Goal: Transaction & Acquisition: Book appointment/travel/reservation

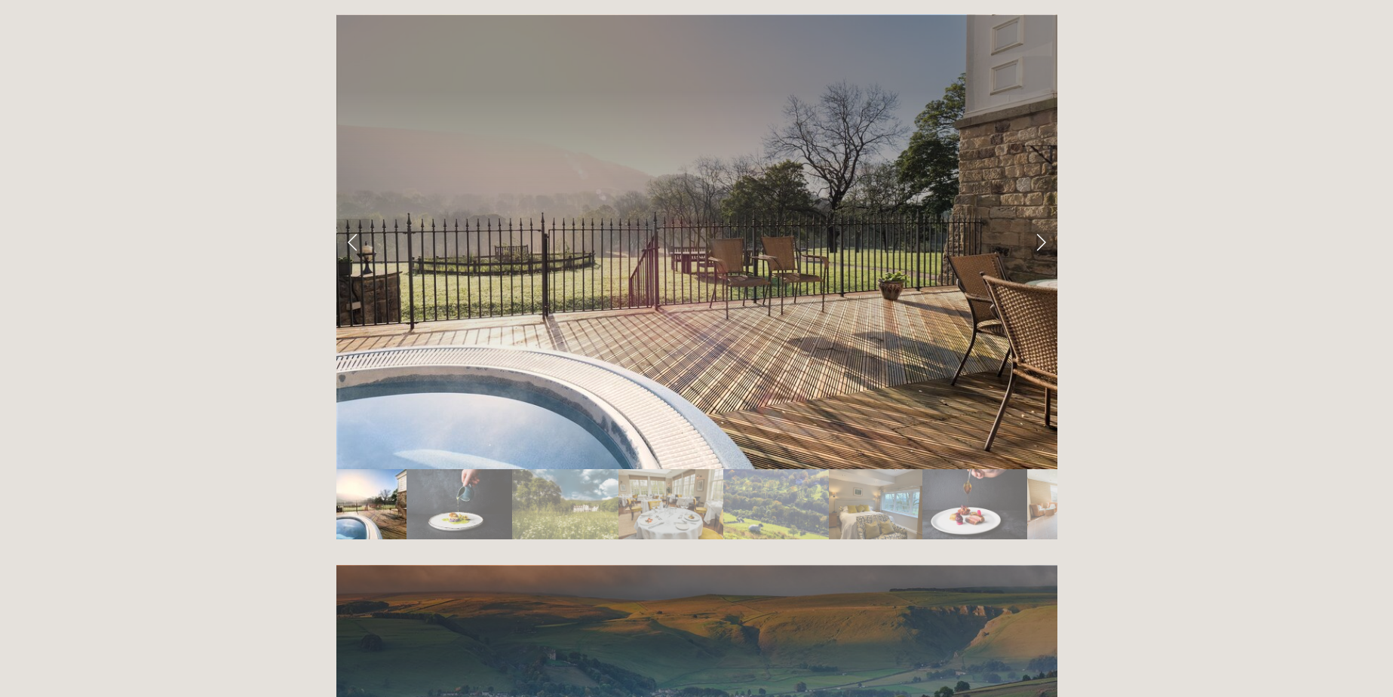
scroll to position [2563, 0]
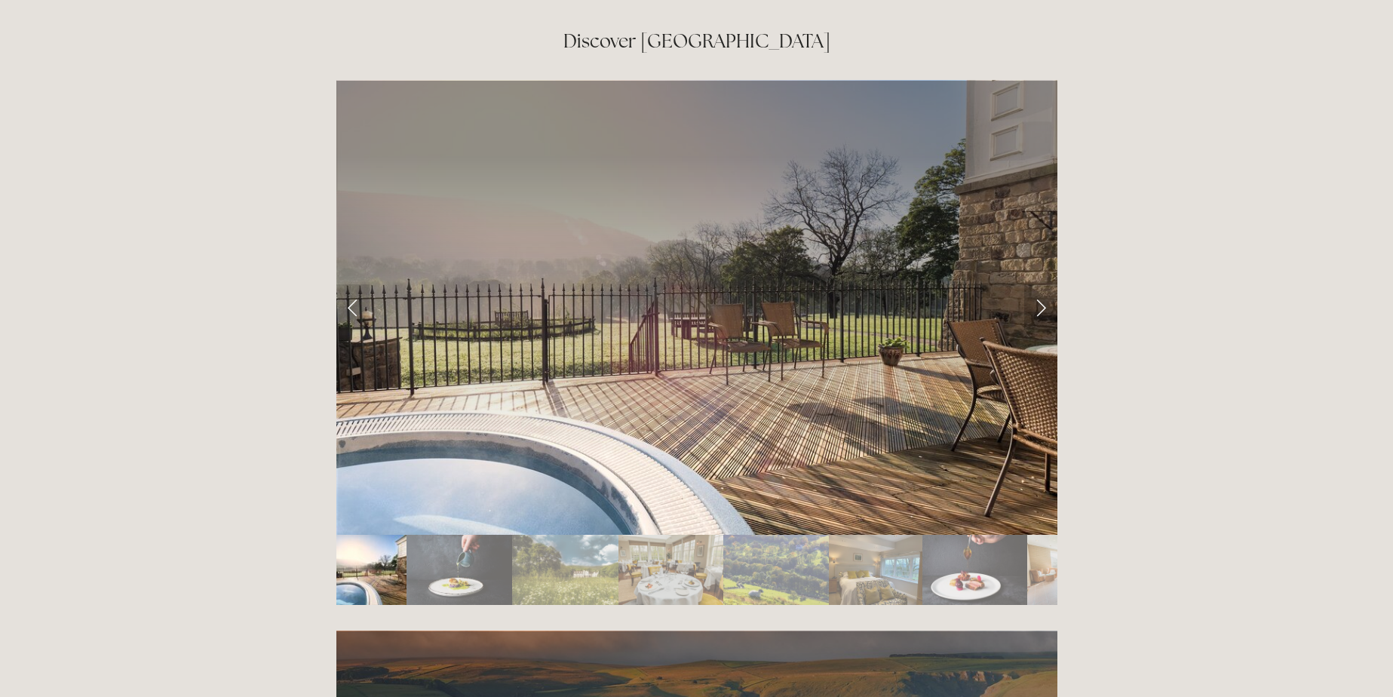
click at [1046, 284] on link "Next Slide" at bounding box center [1040, 306] width 33 height 45
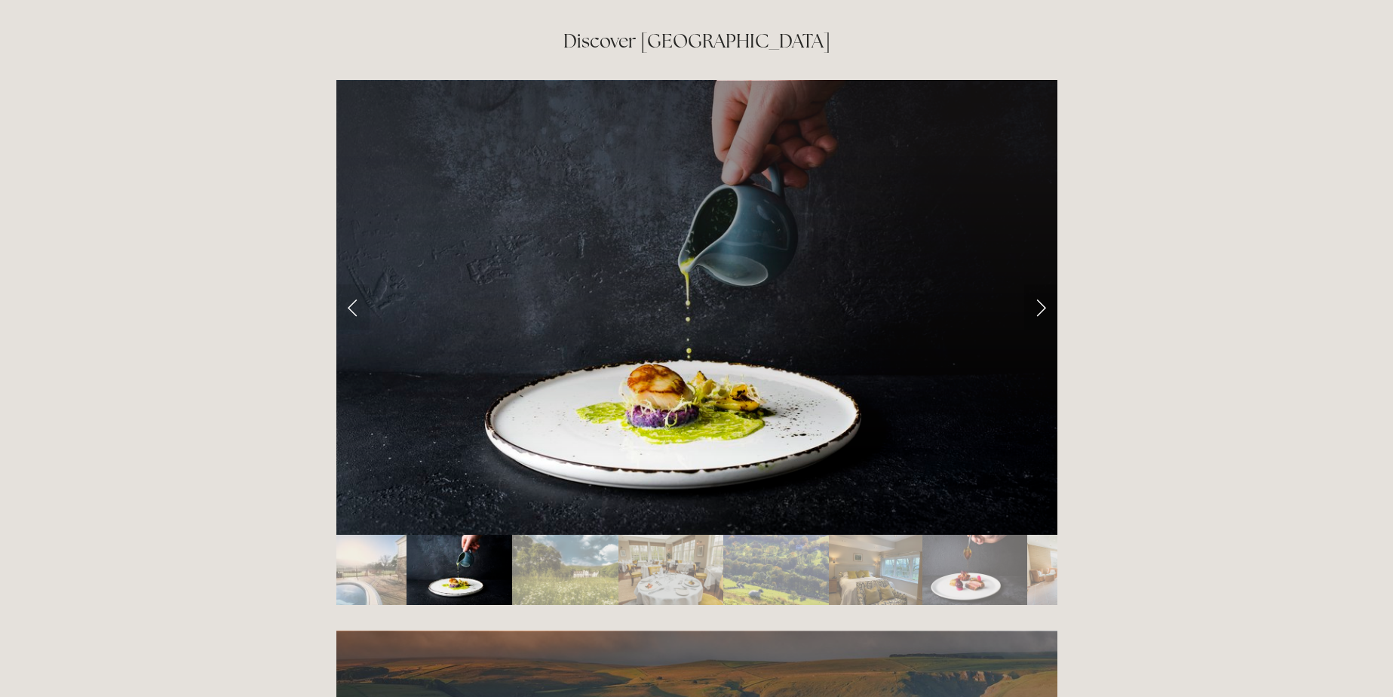
click at [1048, 284] on link "Next Slide" at bounding box center [1040, 306] width 33 height 45
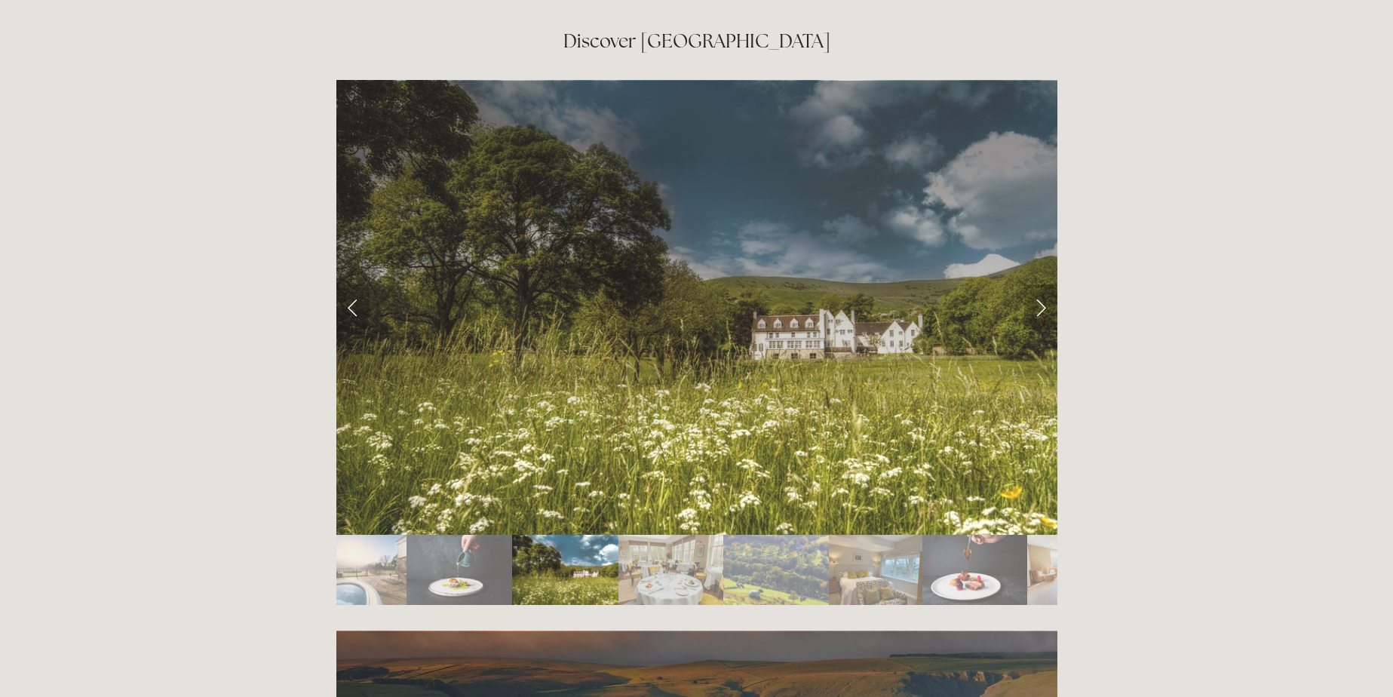
click at [1048, 284] on link "Next Slide" at bounding box center [1040, 306] width 33 height 45
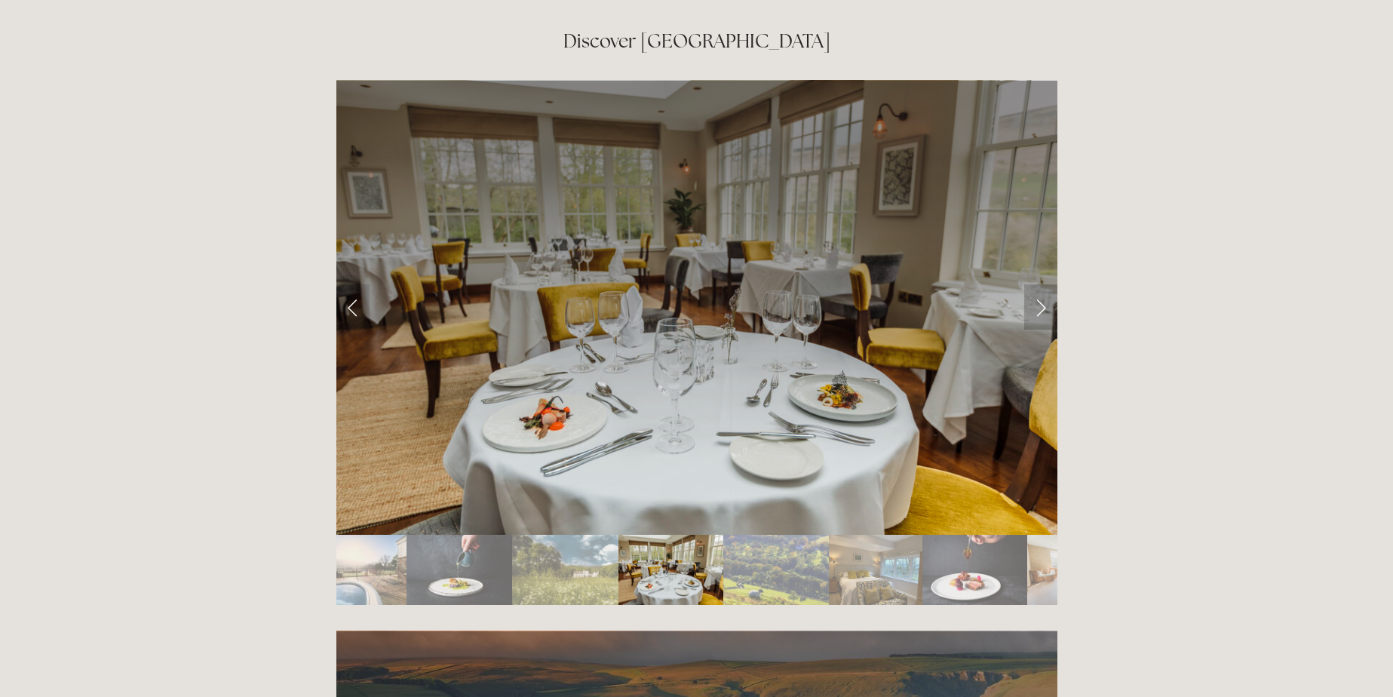
click at [1048, 284] on link "Next Slide" at bounding box center [1040, 306] width 33 height 45
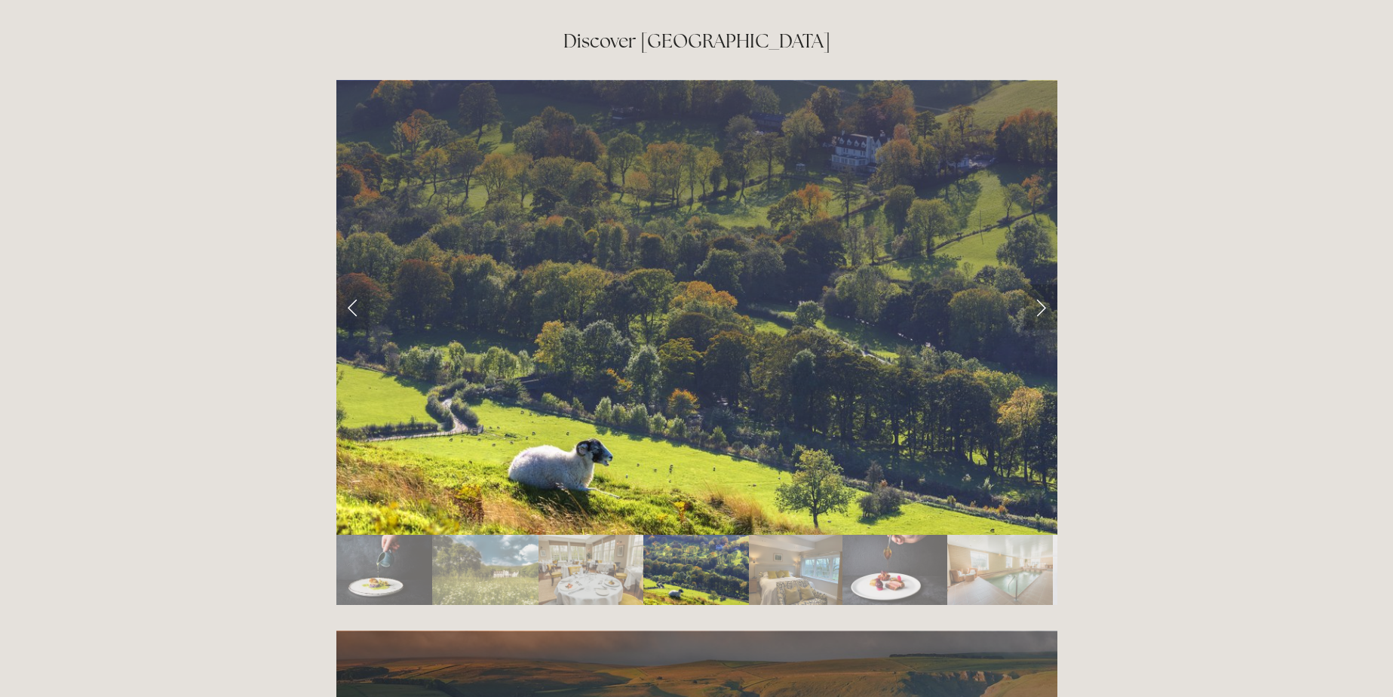
click at [1043, 284] on link "Next Slide" at bounding box center [1040, 306] width 33 height 45
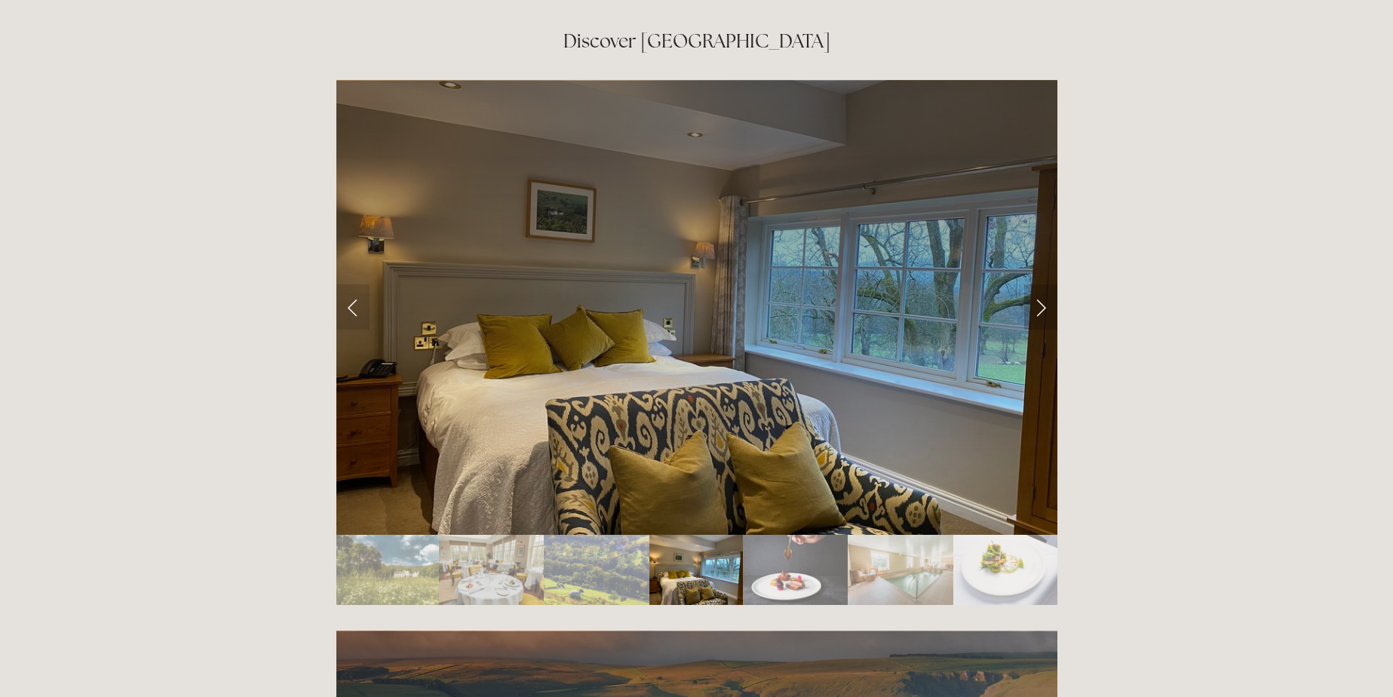
click at [1043, 284] on link "Next Slide" at bounding box center [1040, 306] width 33 height 45
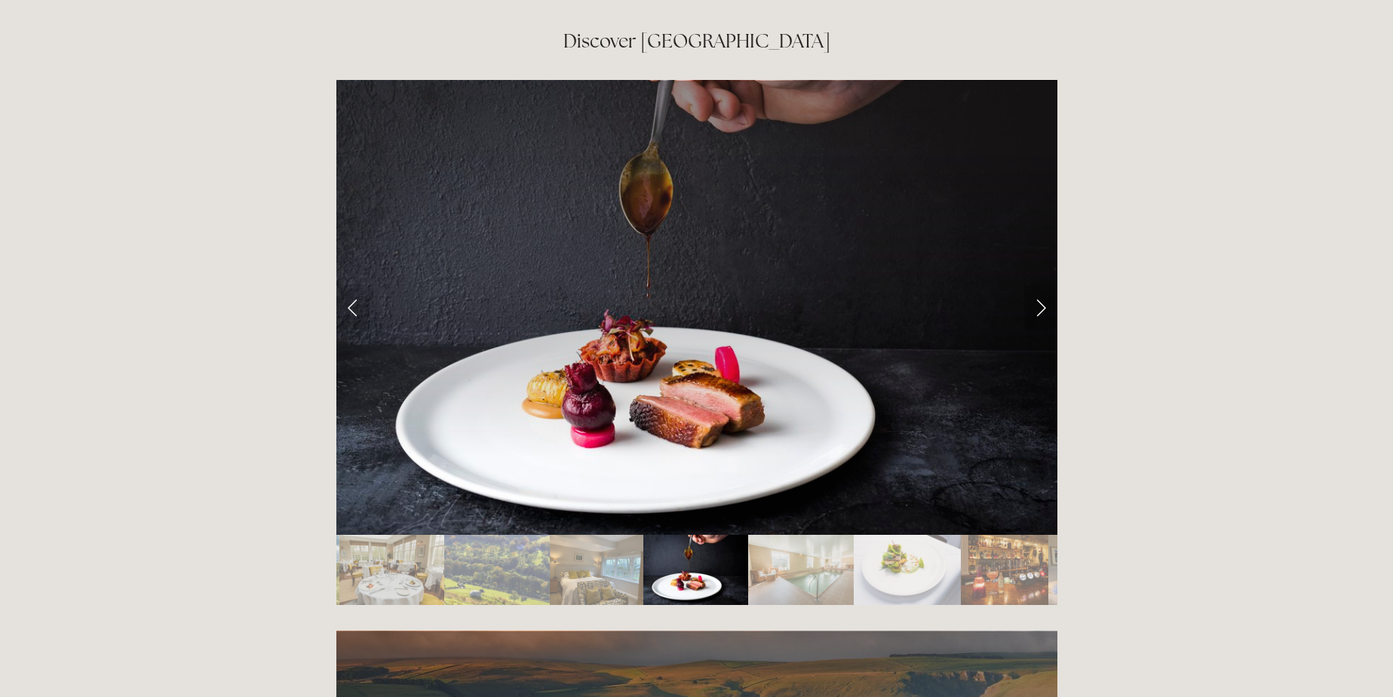
click at [1043, 284] on link "Next Slide" at bounding box center [1040, 306] width 33 height 45
click at [1045, 284] on link "Next Slide" at bounding box center [1040, 306] width 33 height 45
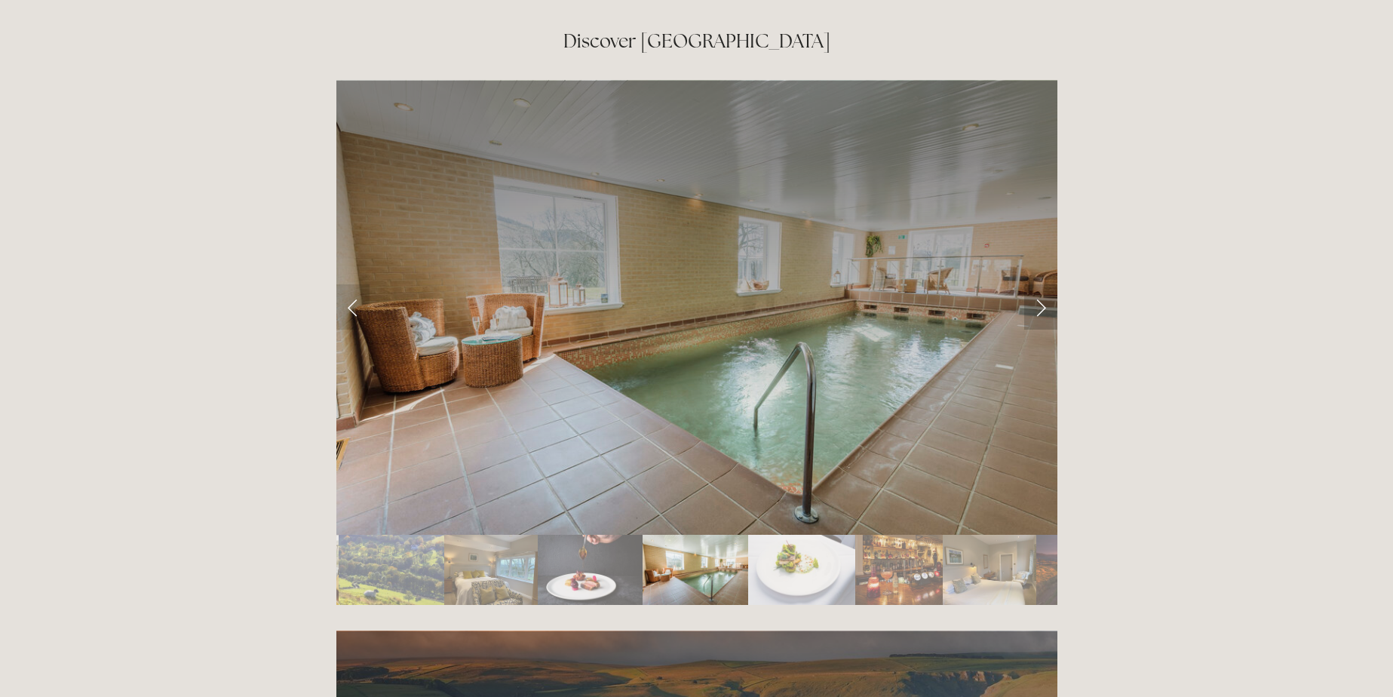
click at [1037, 284] on link "Next Slide" at bounding box center [1040, 306] width 33 height 45
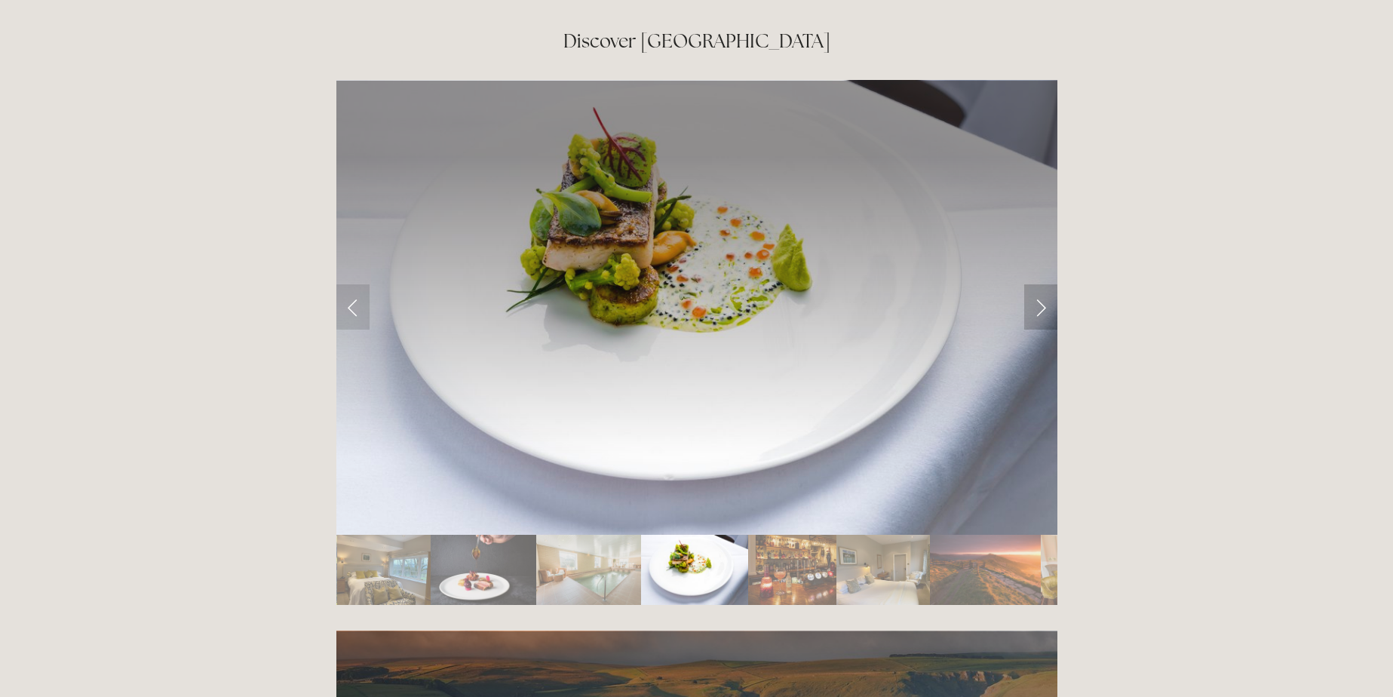
click at [1030, 284] on link "Next Slide" at bounding box center [1040, 306] width 33 height 45
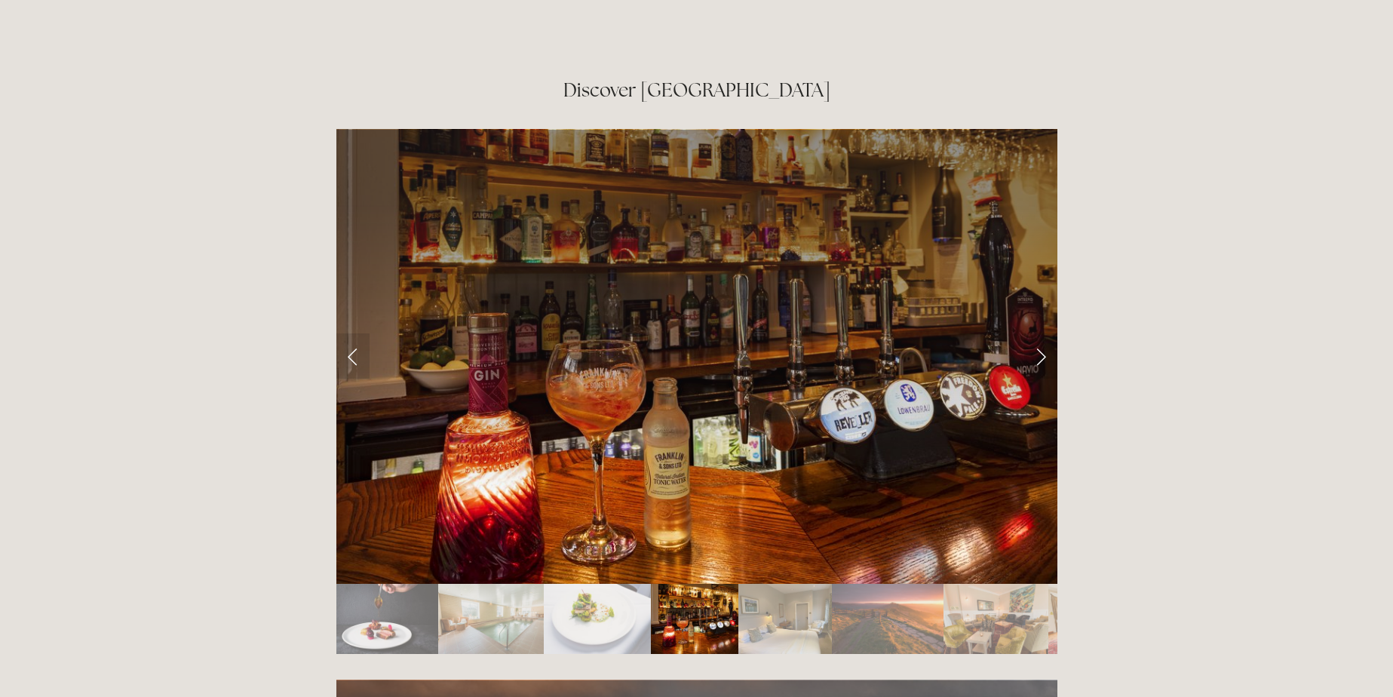
scroll to position [2488, 0]
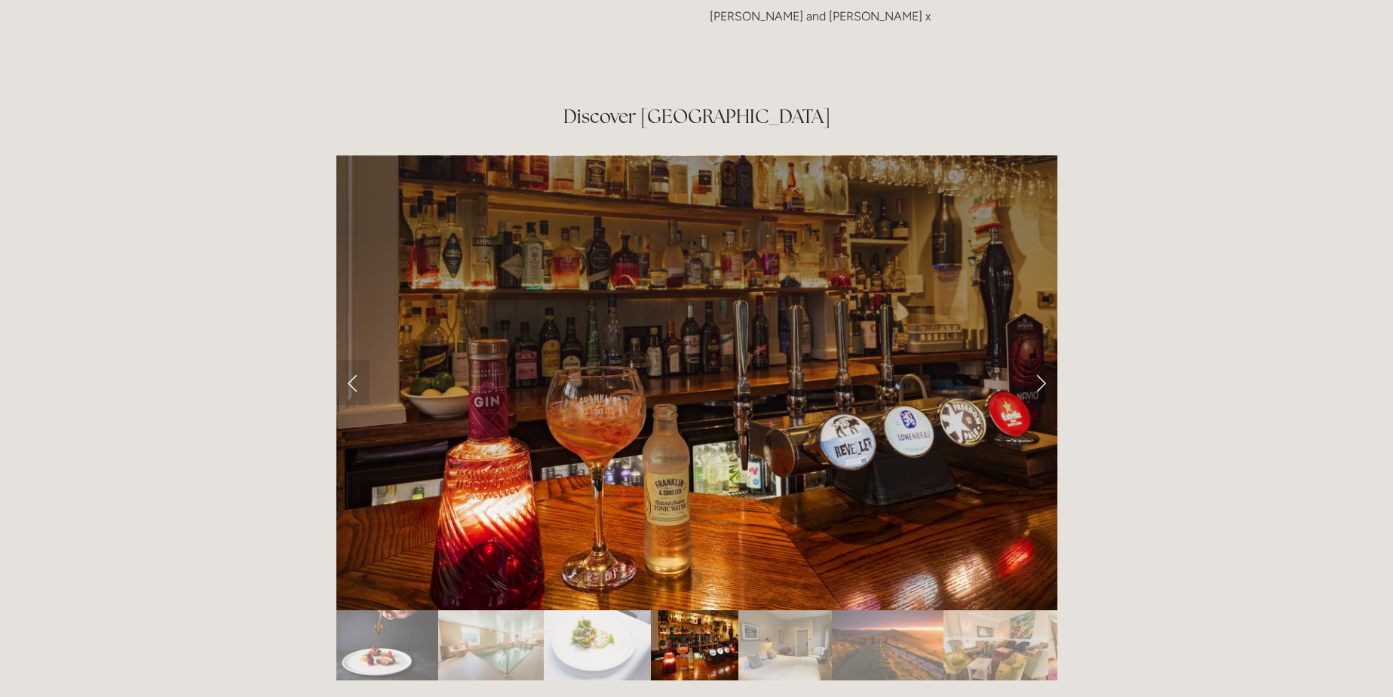
click at [1043, 360] on link "Next Slide" at bounding box center [1040, 382] width 33 height 45
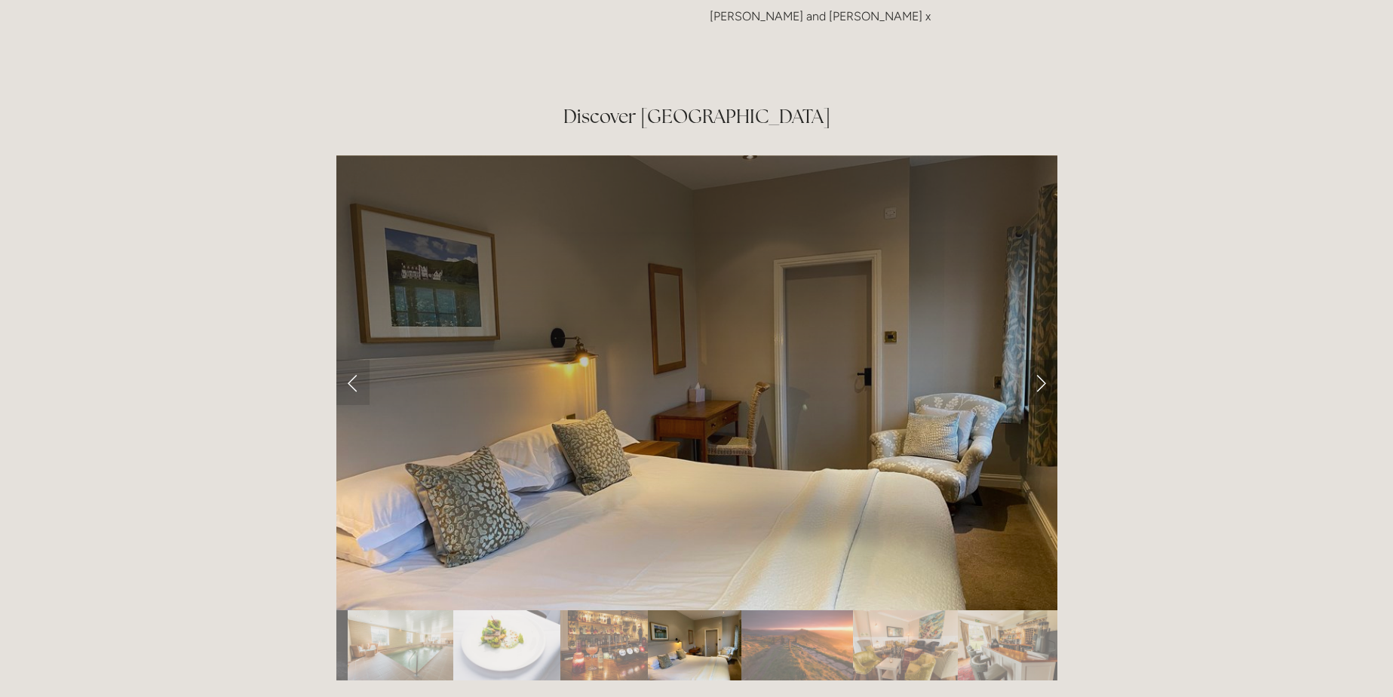
click at [1044, 360] on link "Next Slide" at bounding box center [1040, 382] width 33 height 45
click at [1037, 360] on link "Next Slide" at bounding box center [1040, 382] width 33 height 45
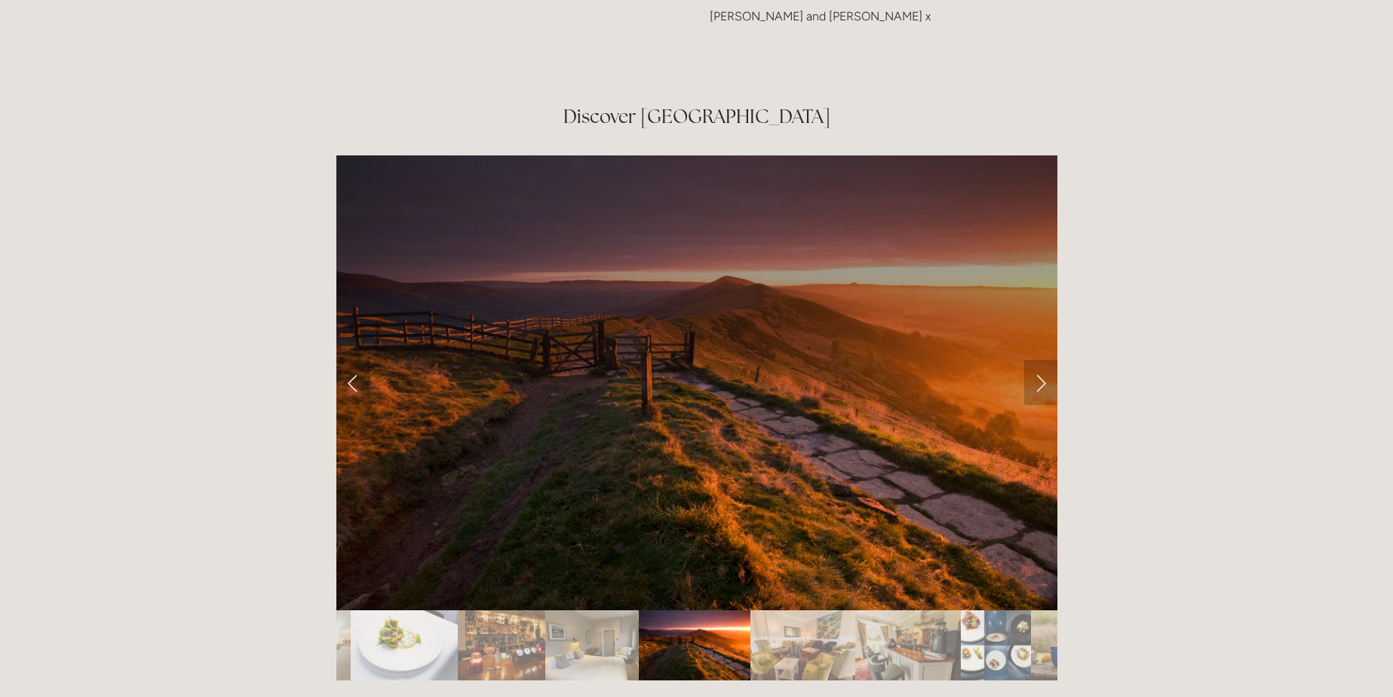
click at [1037, 360] on link "Next Slide" at bounding box center [1040, 382] width 33 height 45
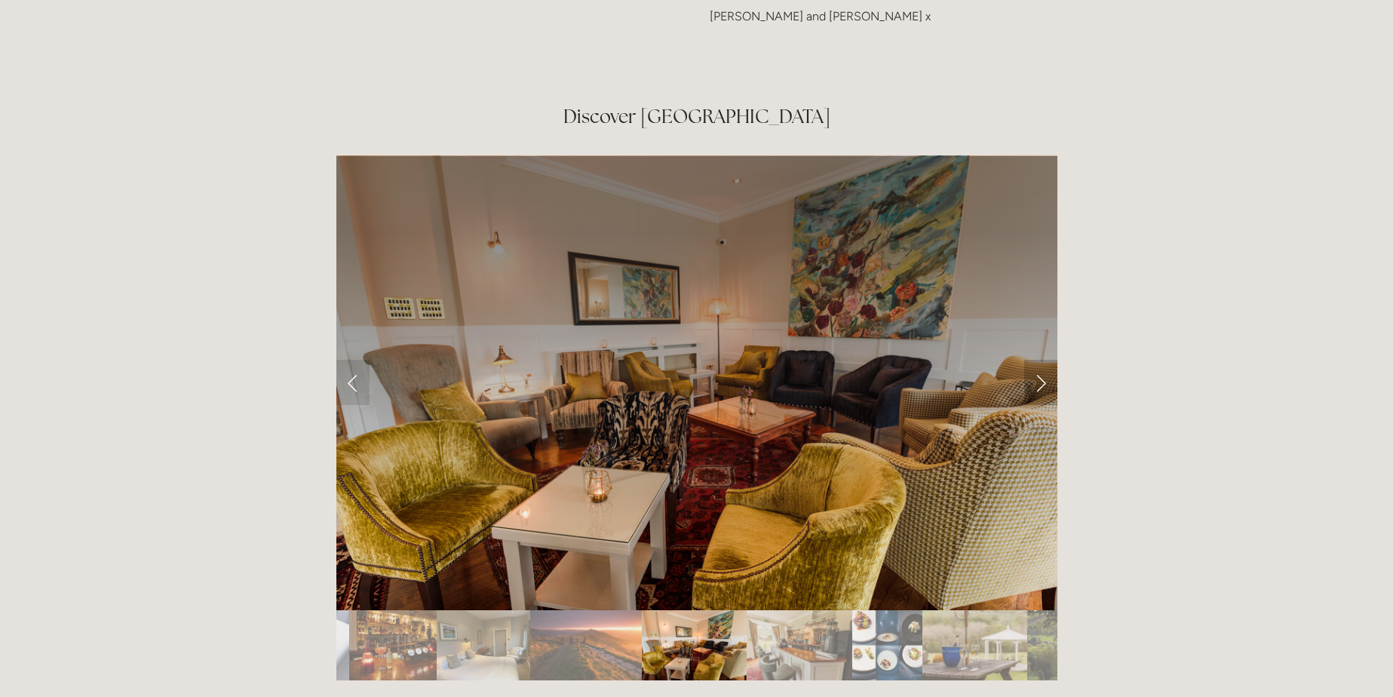
click at [1049, 360] on link "Next Slide" at bounding box center [1040, 382] width 33 height 45
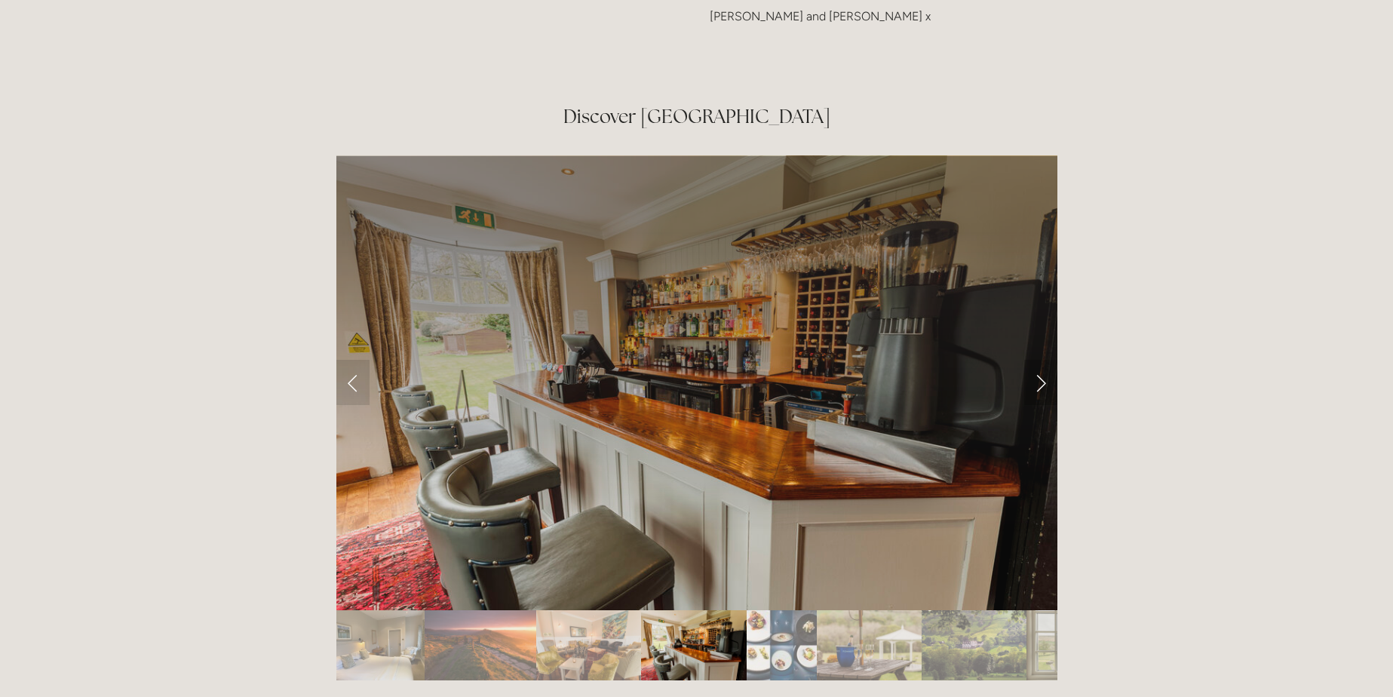
click at [1049, 360] on link "Next Slide" at bounding box center [1040, 382] width 33 height 45
click at [1033, 360] on link "Next Slide" at bounding box center [1040, 382] width 33 height 45
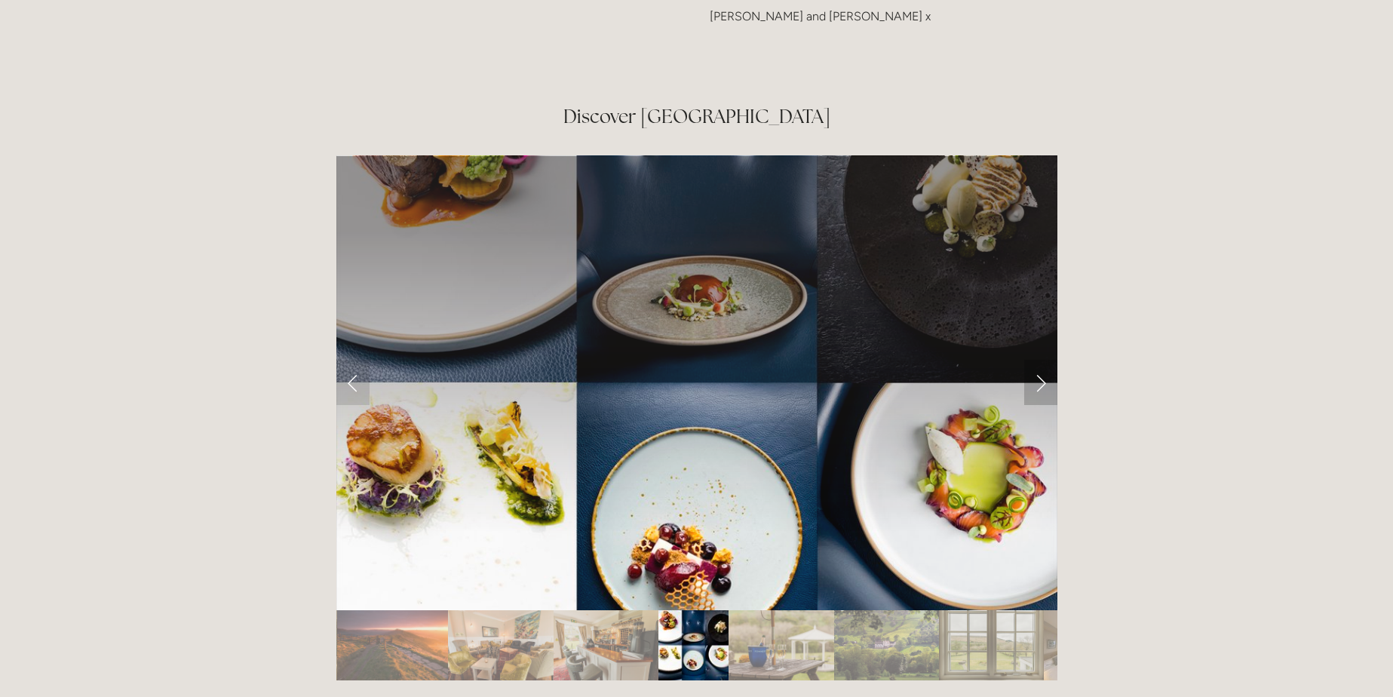
click at [1033, 360] on link "Next Slide" at bounding box center [1040, 382] width 33 height 45
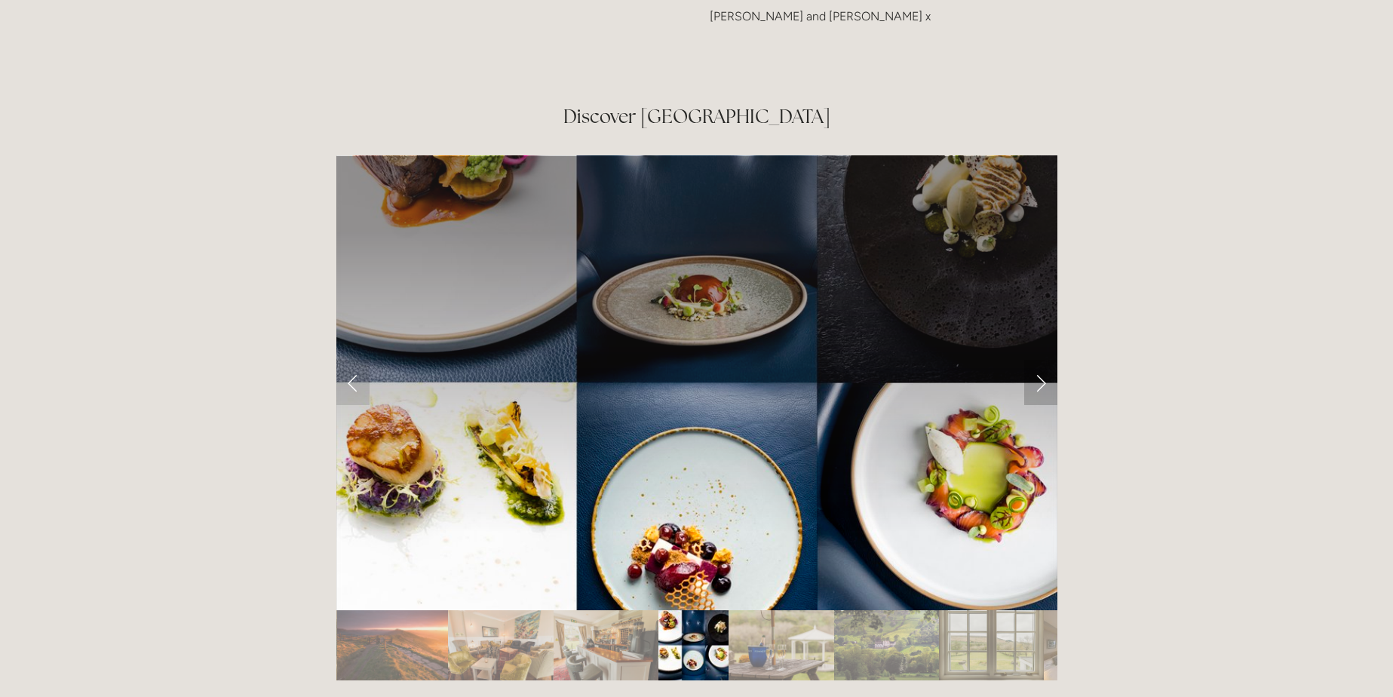
click at [1046, 360] on link "Next Slide" at bounding box center [1040, 382] width 33 height 45
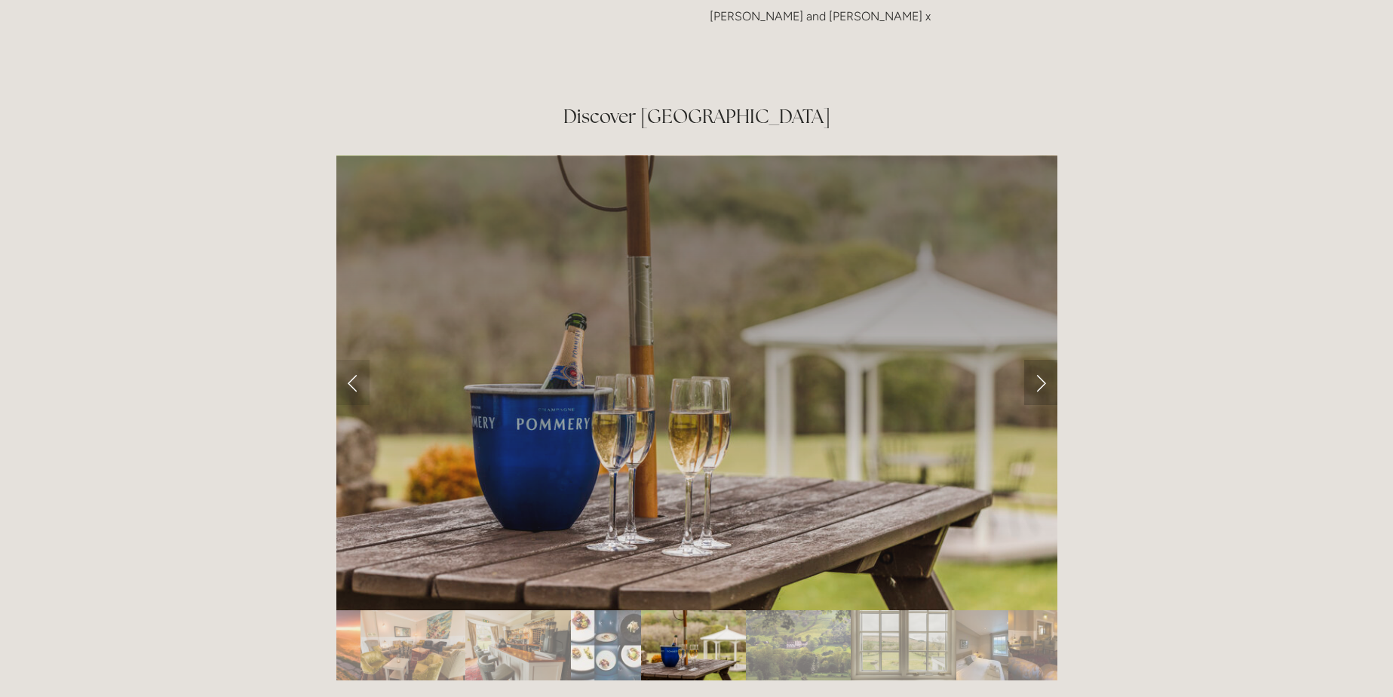
click at [1046, 360] on link "Next Slide" at bounding box center [1040, 382] width 33 height 45
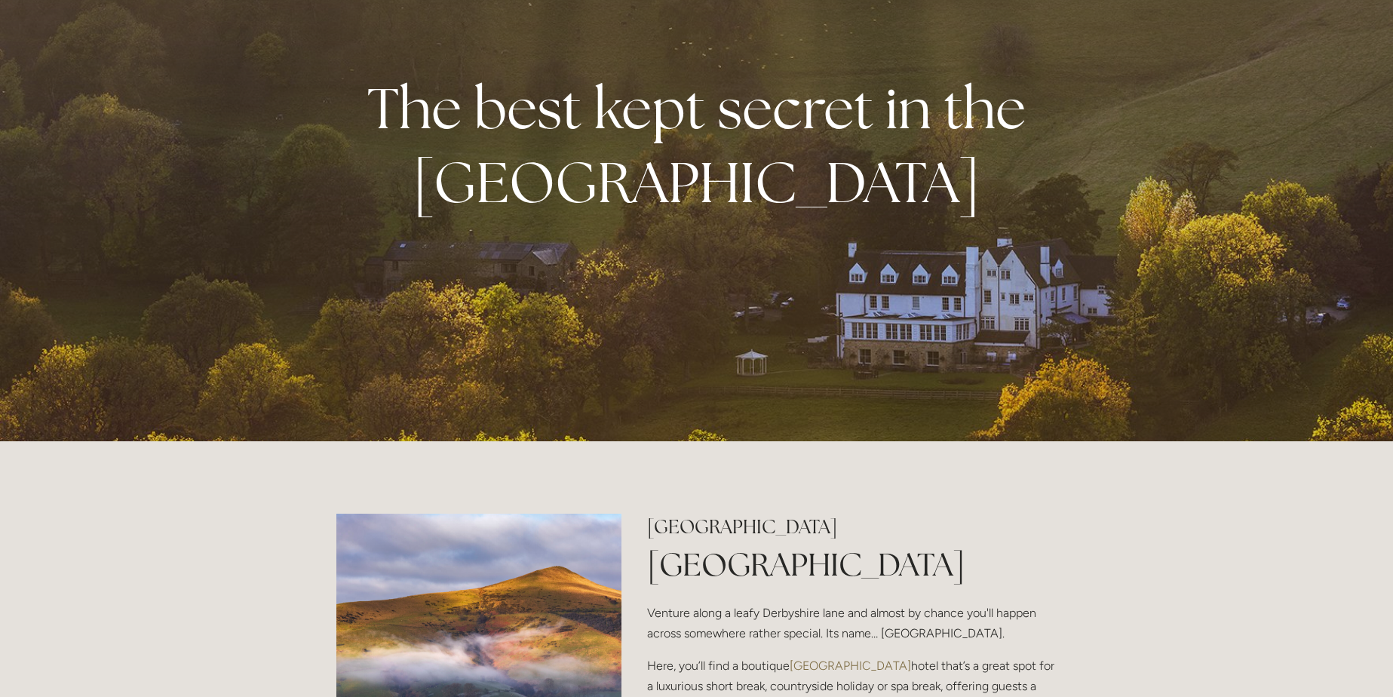
scroll to position [0, 0]
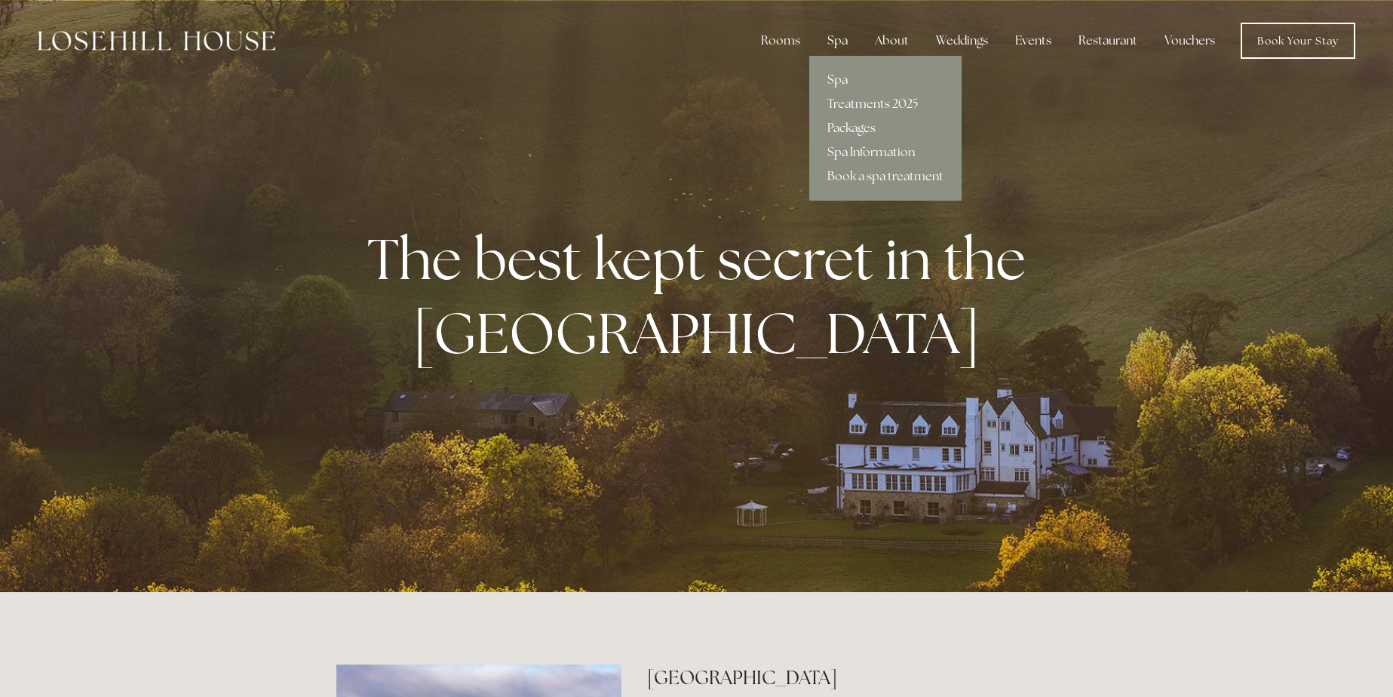
click at [873, 124] on link "Packages" at bounding box center [885, 128] width 152 height 24
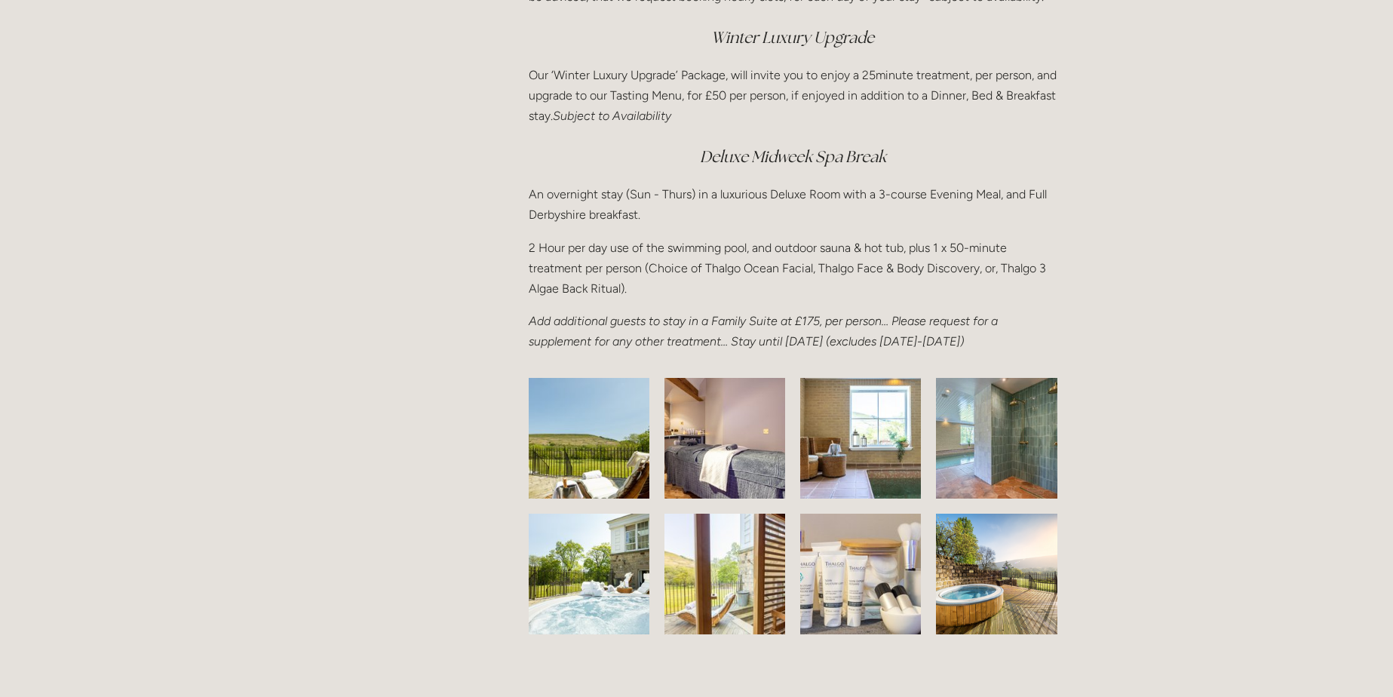
scroll to position [2111, 0]
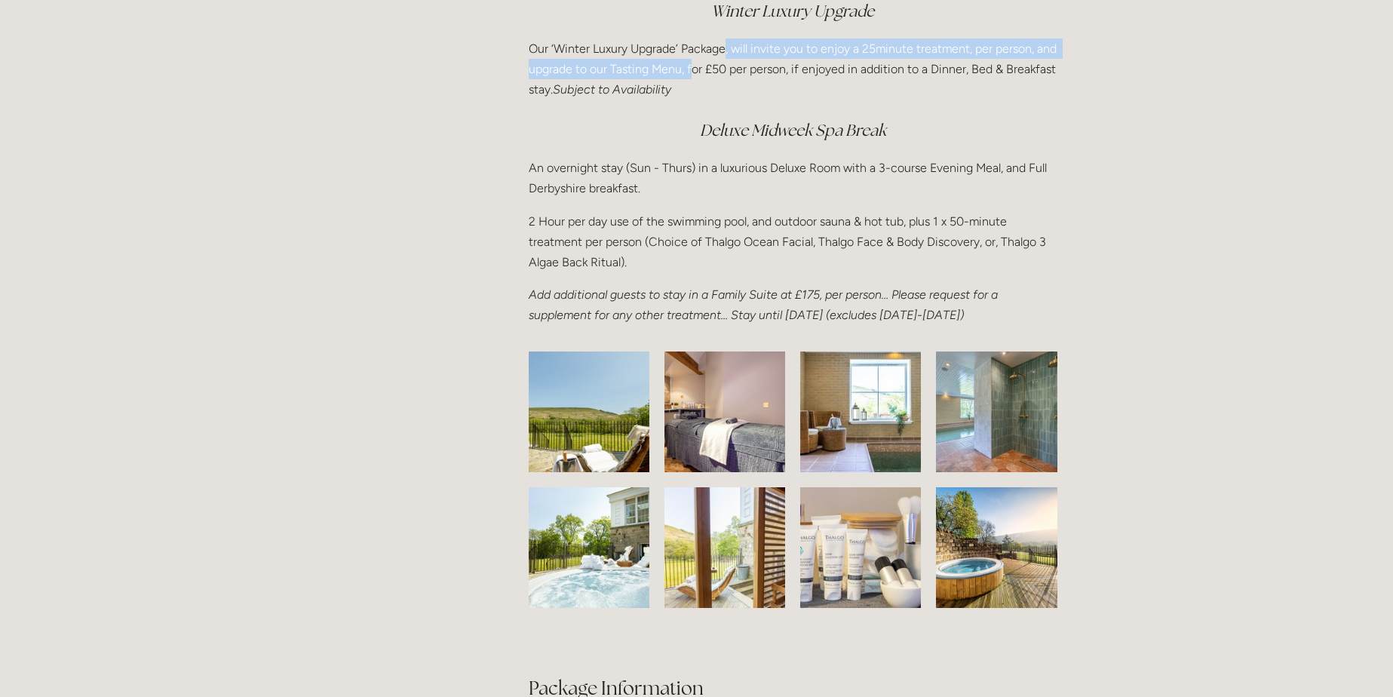
drag, startPoint x: 715, startPoint y: 60, endPoint x: 722, endPoint y: 57, distance: 7.8
click at [722, 57] on p "Our ‘Winter Luxury Upgrade’ Package, will invite you to enjoy a 25minute treatm…" at bounding box center [793, 69] width 529 height 62
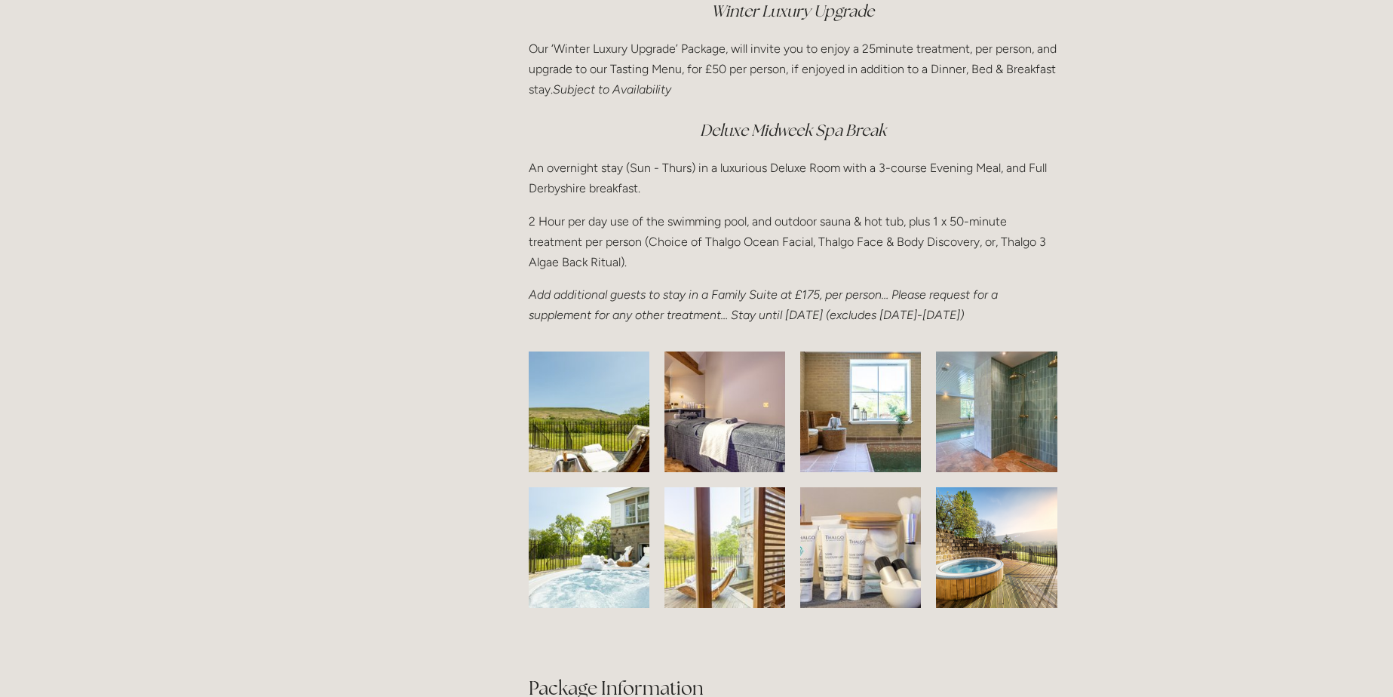
drag, startPoint x: 722, startPoint y: 57, endPoint x: 867, endPoint y: 69, distance: 145.3
click at [867, 69] on p "Our ‘Winter Luxury Upgrade’ Package, will invite you to enjoy a 25minute treatm…" at bounding box center [793, 69] width 529 height 62
drag, startPoint x: 629, startPoint y: 71, endPoint x: 673, endPoint y: 72, distance: 44.5
click at [673, 72] on p "Our ‘Winter Luxury Upgrade’ Package, will invite you to enjoy a 25minute treatm…" at bounding box center [793, 69] width 529 height 62
drag, startPoint x: 673, startPoint y: 72, endPoint x: 910, endPoint y: 44, distance: 238.3
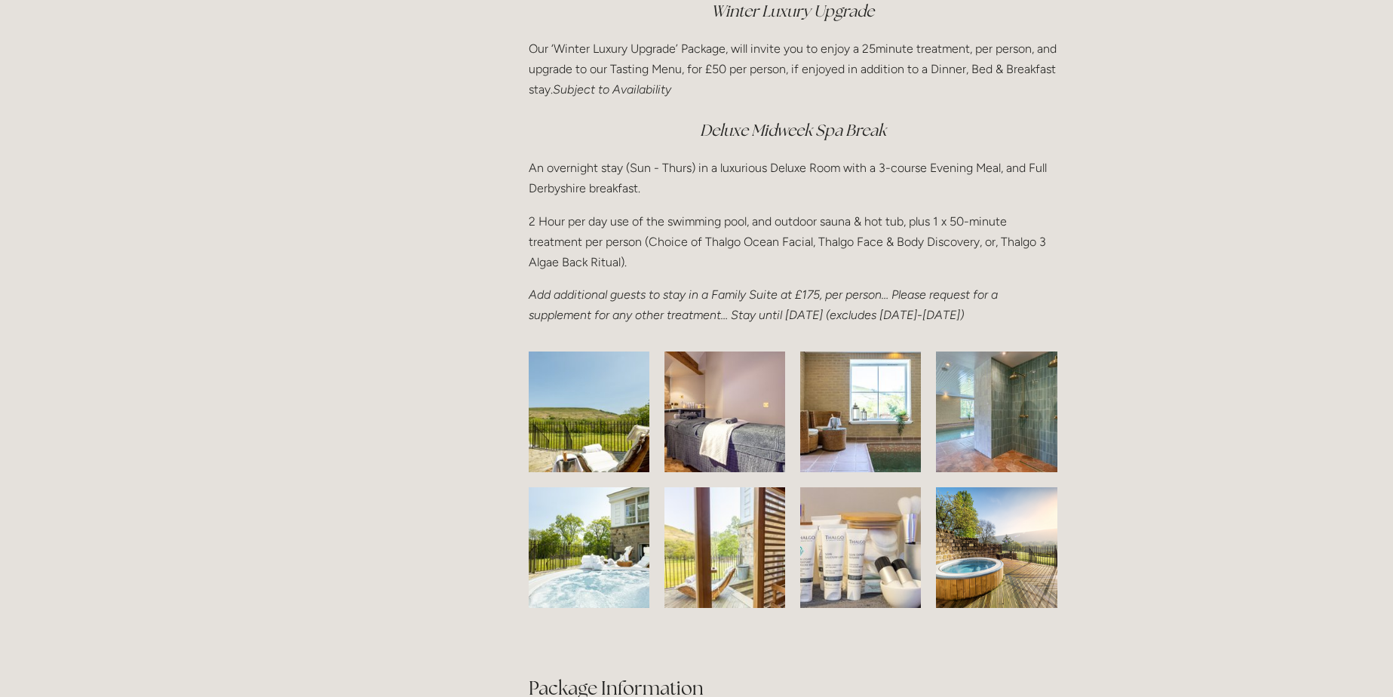
click at [910, 44] on p "Our ‘Winter Luxury Upgrade’ Package, will invite you to enjoy a 25minute treatm…" at bounding box center [793, 69] width 529 height 62
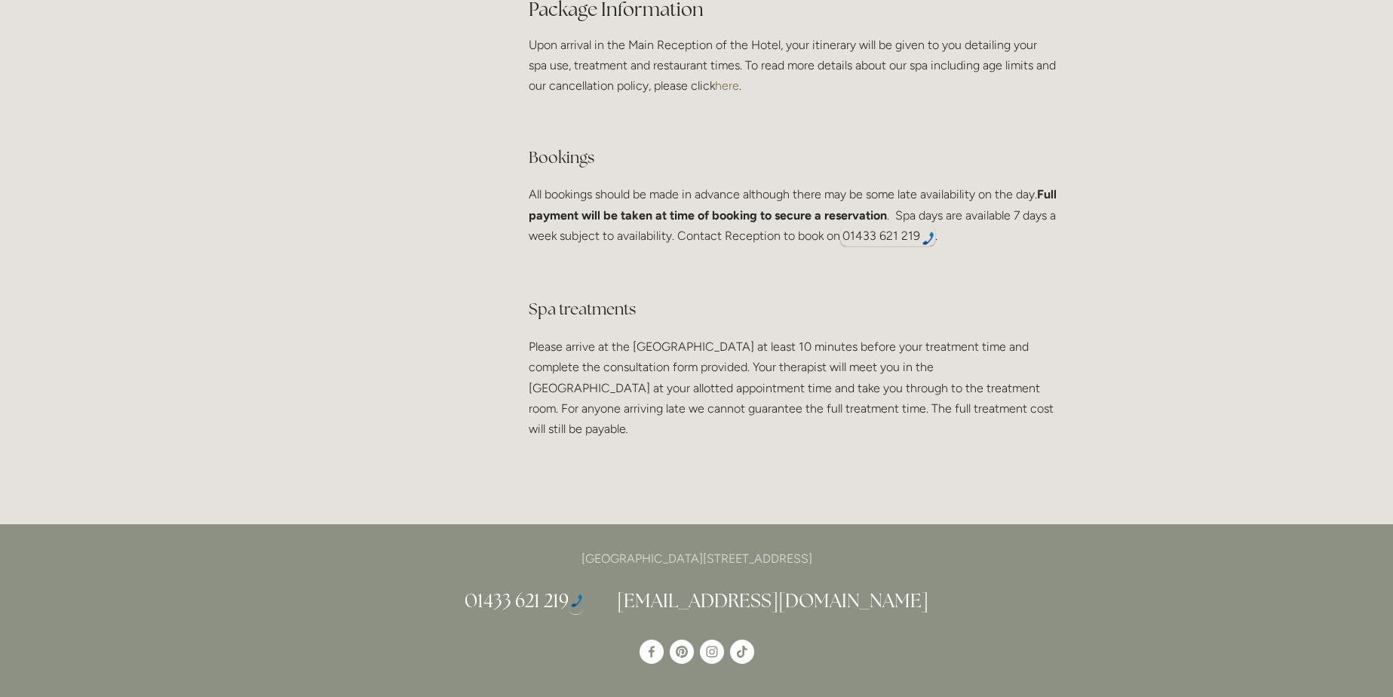
scroll to position [0, 0]
